Goal: Task Accomplishment & Management: Use online tool/utility

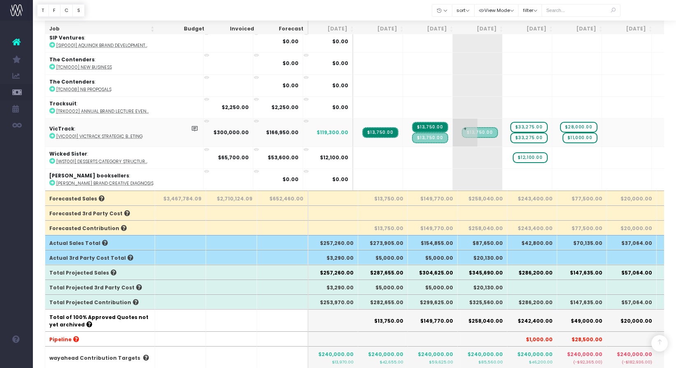
scroll to position [1647, 0]
click at [453, 149] on span "+" at bounding box center [465, 156] width 25 height 21
click at [453, 150] on span "+" at bounding box center [465, 156] width 25 height 21
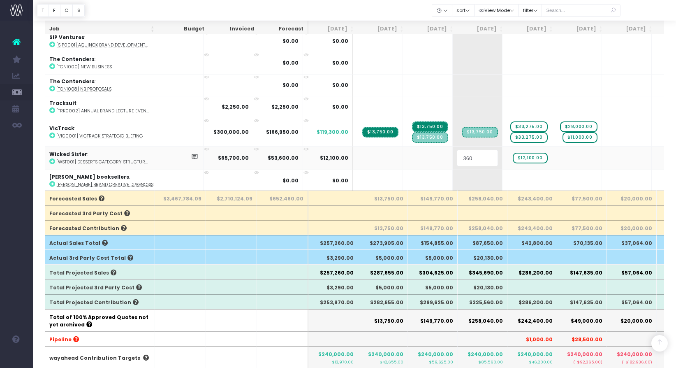
type input "3600"
click at [487, 153] on body "Oh my... this is bad. [PERSON_NAME] wasn't able to load this page. Please conta…" at bounding box center [338, 29] width 676 height 368
click at [513, 152] on span "$12,100.00" at bounding box center [530, 157] width 35 height 11
type input "8500"
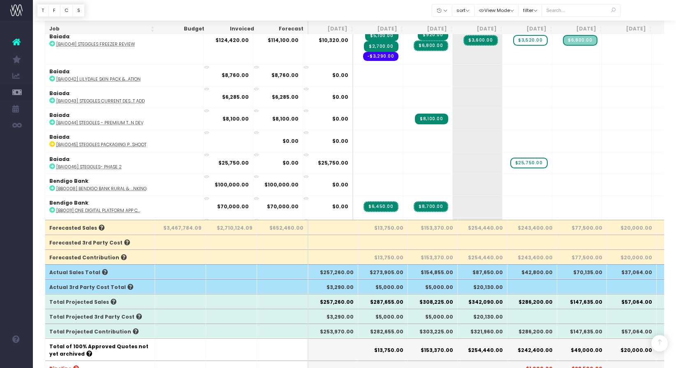
scroll to position [0, 0]
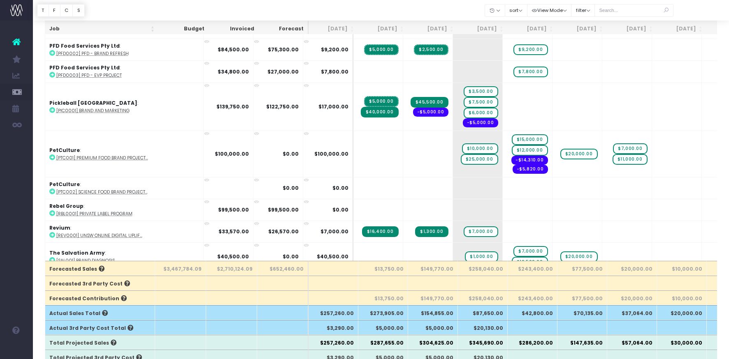
scroll to position [78, 0]
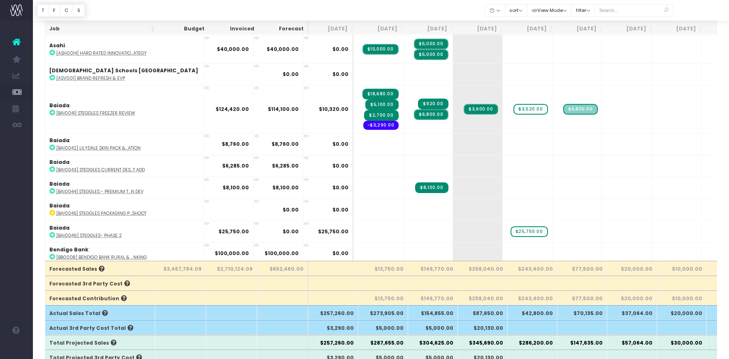
scroll to position [1483, 0]
